Goal: Information Seeking & Learning: Find specific fact

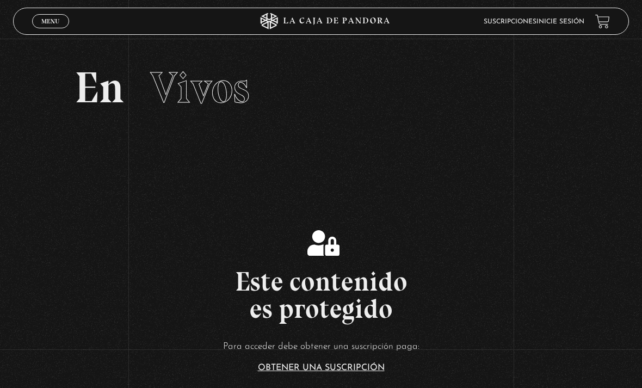
click at [567, 24] on link "Inicie sesión" at bounding box center [561, 22] width 48 height 7
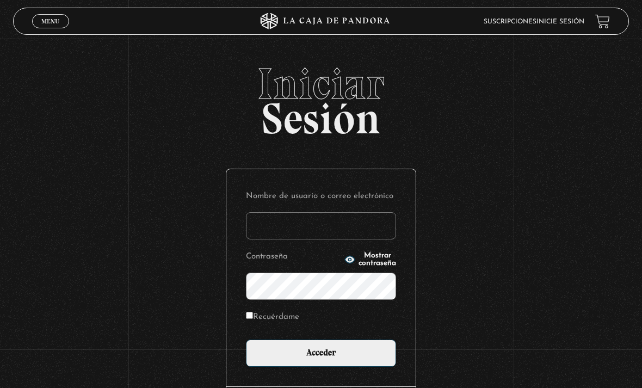
type input "dmoralespalavecino@gmail.com"
click at [321, 359] on input "Acceder" at bounding box center [321, 353] width 150 height 27
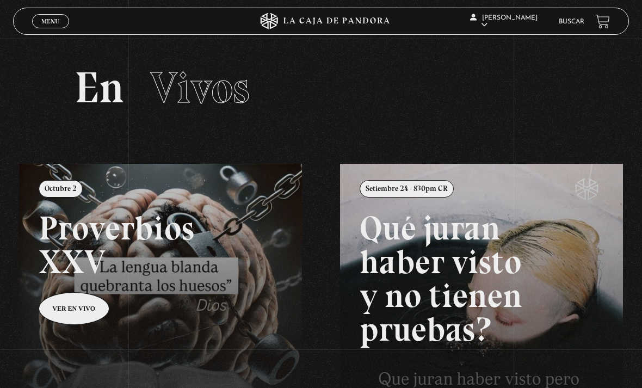
click at [574, 24] on link "Buscar" at bounding box center [572, 22] width 26 height 7
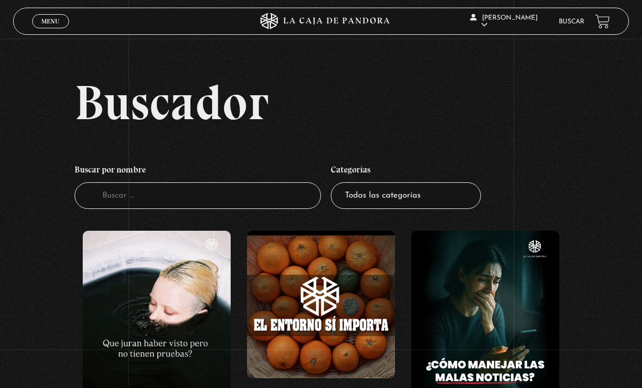
click at [435, 206] on select "Todas las categorías 11:11 Humanitario (1) Amo los Lunes (4) Análisis de series…" at bounding box center [406, 195] width 150 height 27
select select "centinelas"
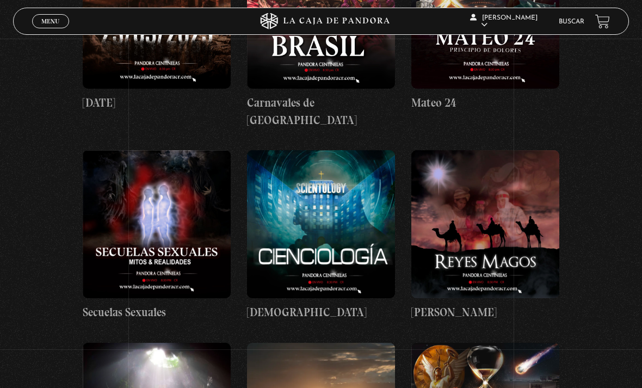
scroll to position [3005, 0]
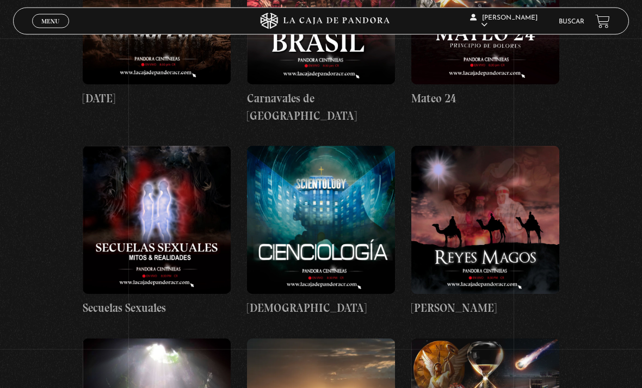
click at [524, 193] on figure at bounding box center [485, 220] width 148 height 148
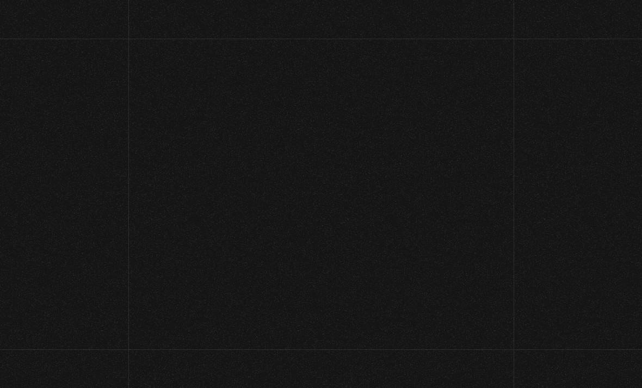
scroll to position [28, 0]
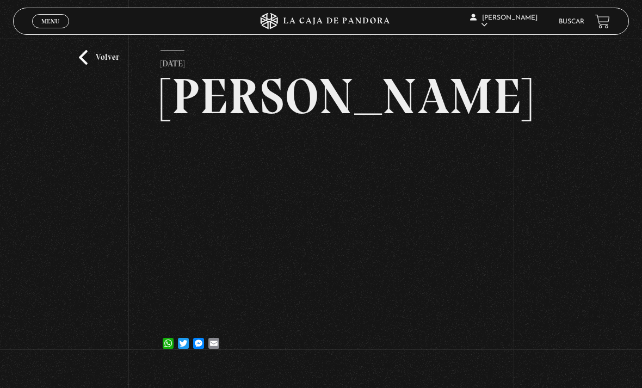
click at [93, 65] on link "Volver" at bounding box center [99, 57] width 40 height 15
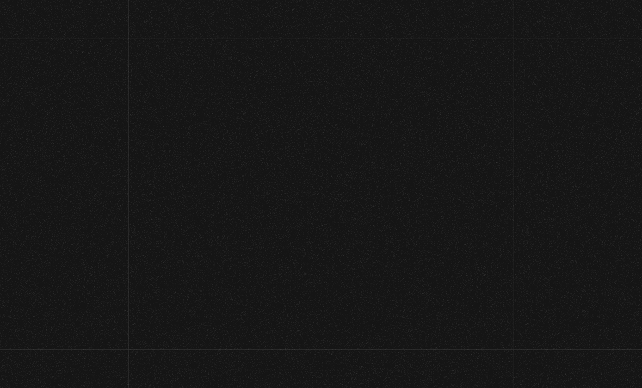
scroll to position [3040, 0]
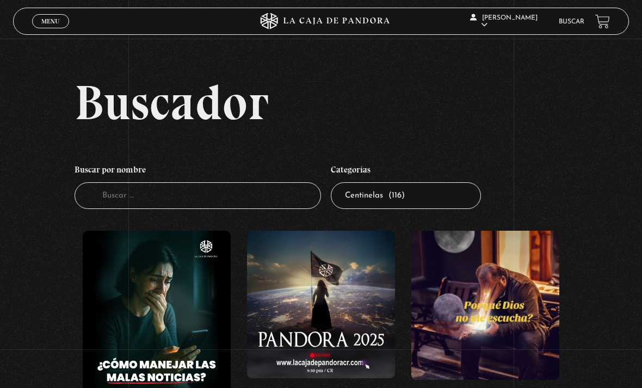
click at [222, 202] on input "Buscador" at bounding box center [198, 195] width 247 height 27
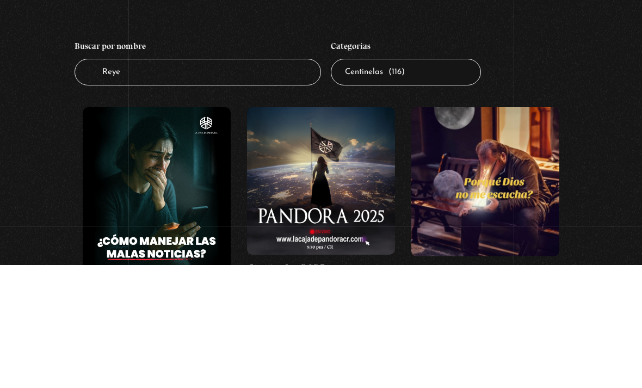
type input "[PERSON_NAME]"
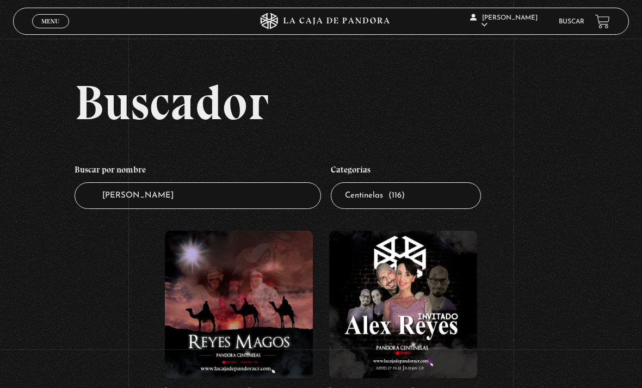
click at [244, 264] on figure at bounding box center [239, 305] width 148 height 148
